Goal: Obtain resource: Download file/media

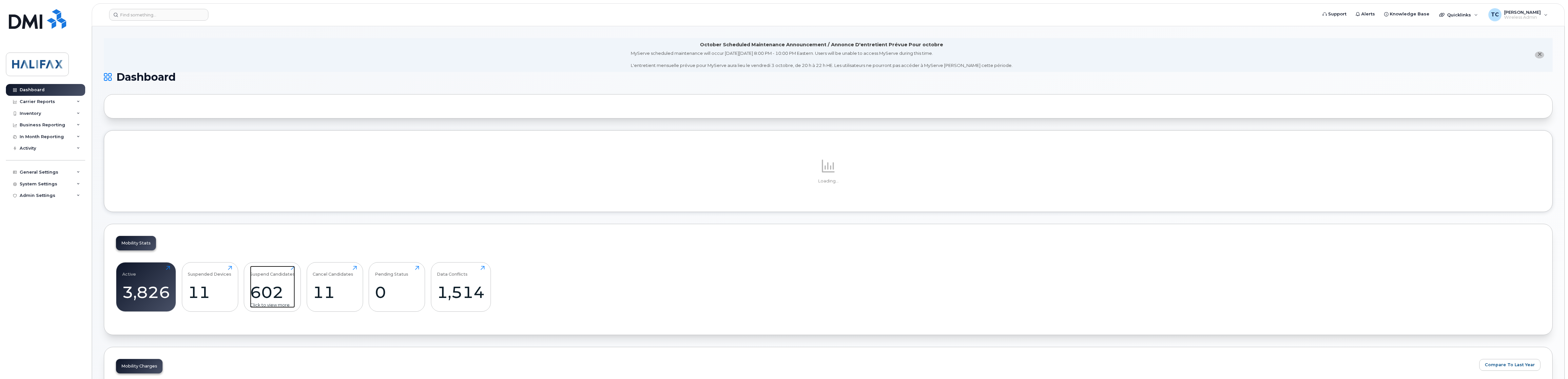
click at [268, 289] on div "602" at bounding box center [273, 292] width 45 height 19
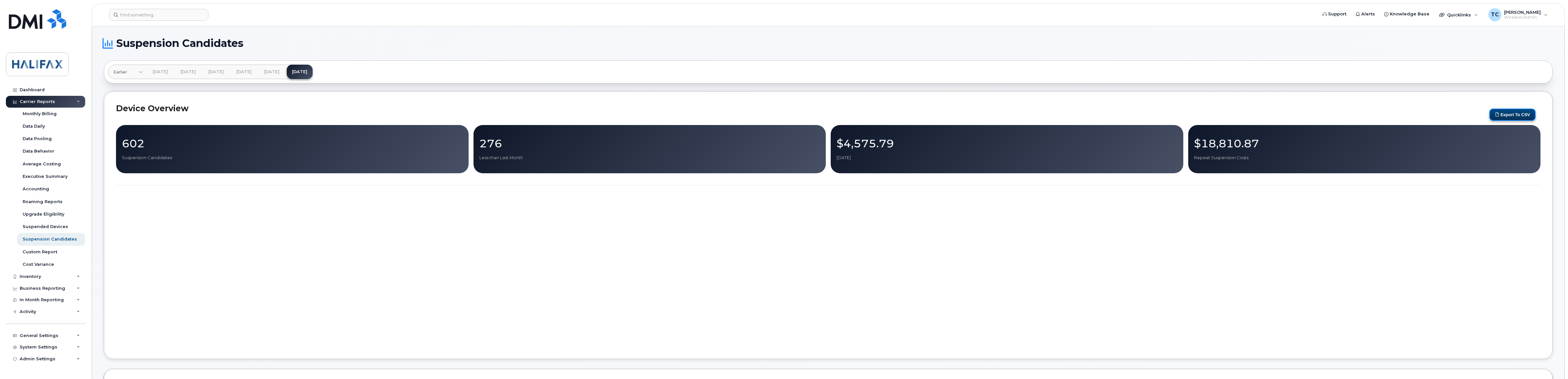
click at [1519, 113] on button "Export to CSV" at bounding box center [1513, 115] width 46 height 12
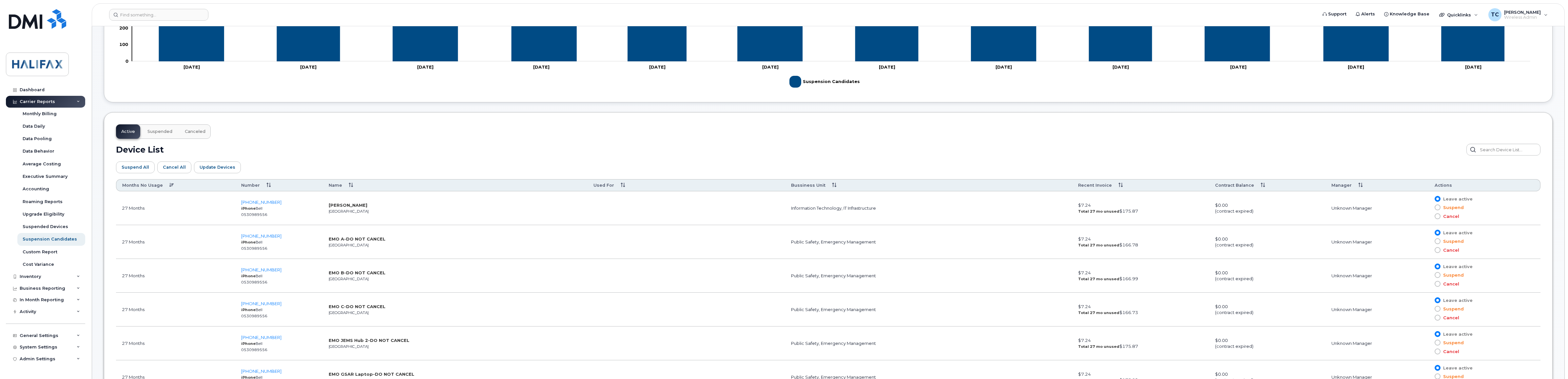
scroll to position [41, 0]
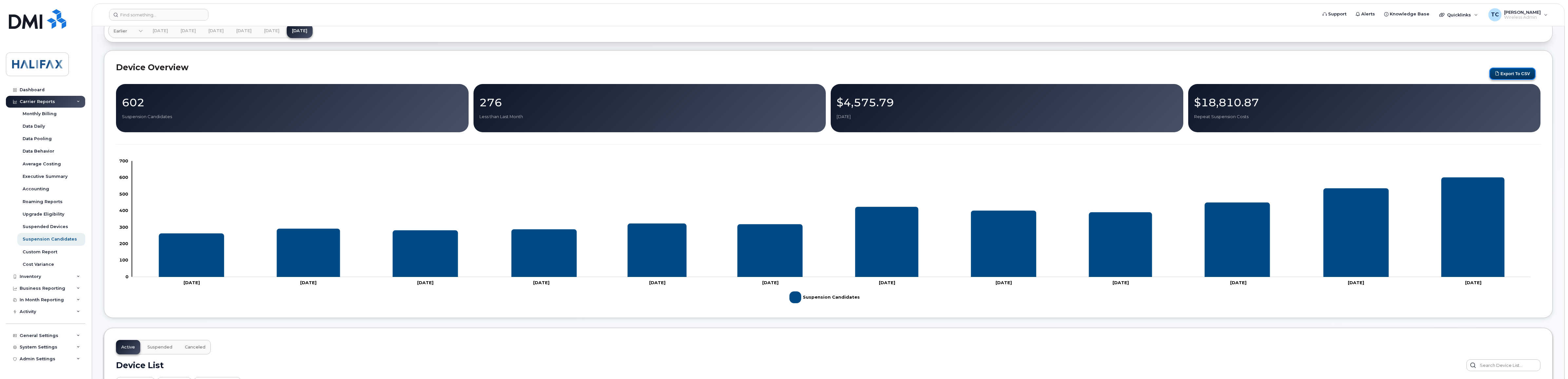
click at [1514, 71] on button "Export to CSV" at bounding box center [1513, 74] width 46 height 12
